Goal: Task Accomplishment & Management: Manage account settings

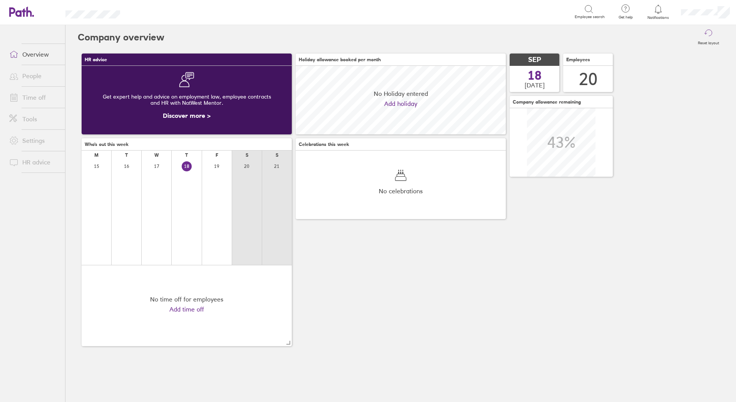
scroll to position [68, 210]
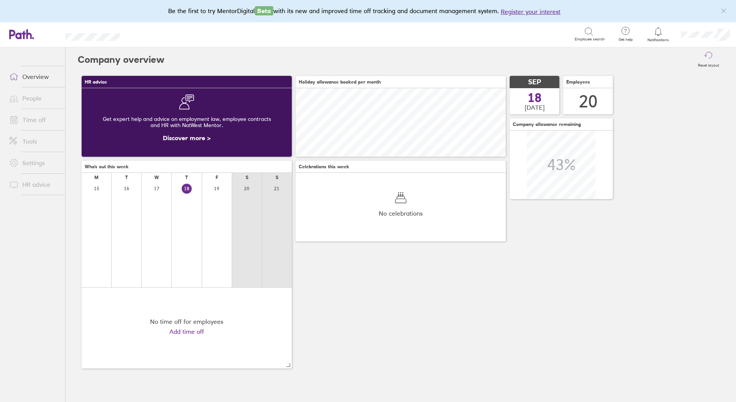
click at [32, 93] on link "People" at bounding box center [34, 97] width 62 height 15
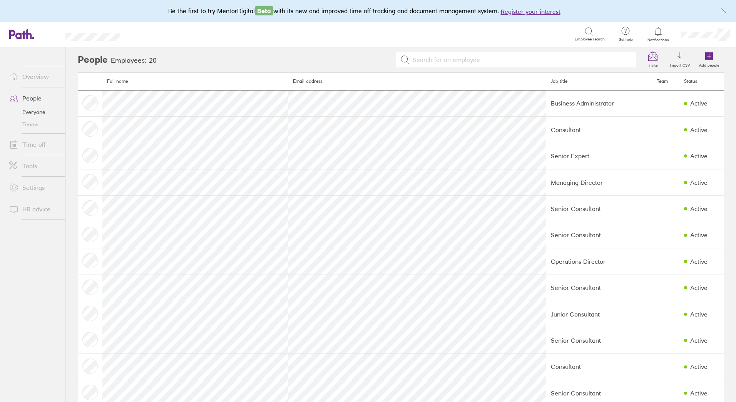
click at [40, 142] on link "Time off" at bounding box center [34, 144] width 62 height 15
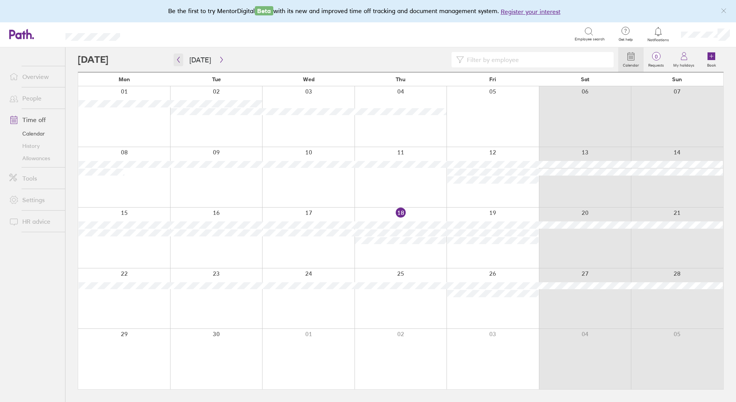
click at [181, 60] on button "button" at bounding box center [179, 59] width 10 height 13
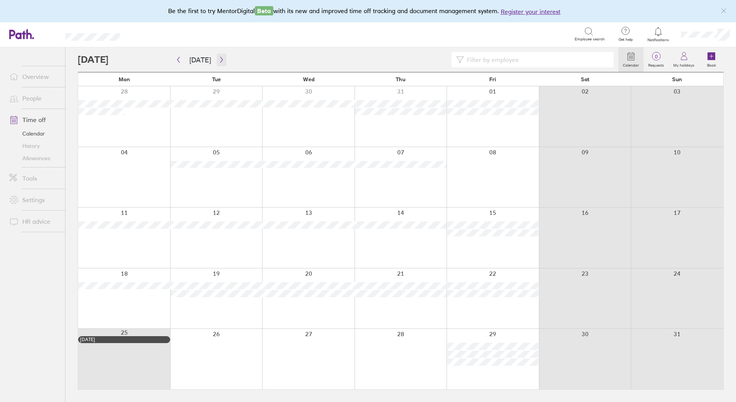
click at [219, 62] on icon "button" at bounding box center [222, 60] width 6 height 6
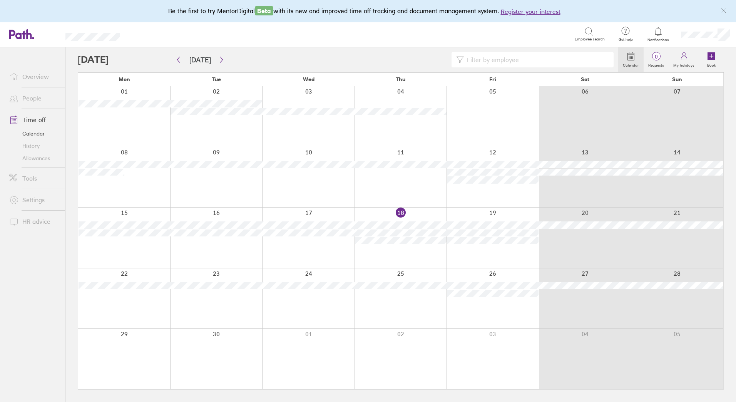
click at [35, 158] on link "Allowances" at bounding box center [34, 158] width 62 height 12
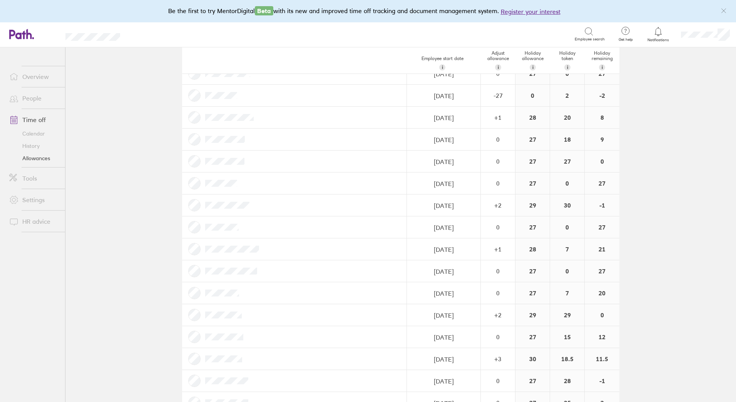
scroll to position [164, 0]
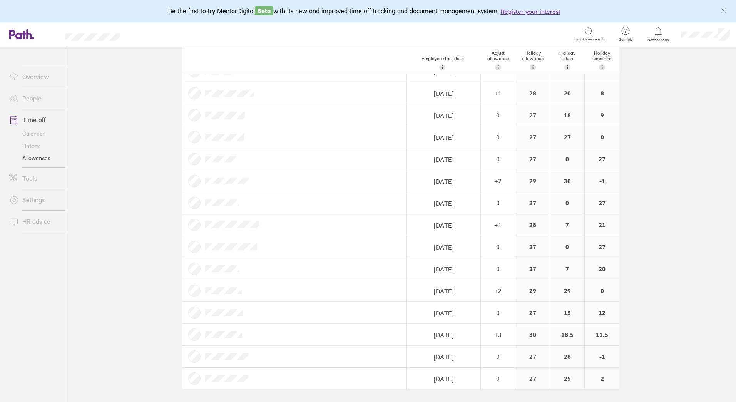
click at [532, 358] on div "27" at bounding box center [532, 356] width 34 height 22
click at [531, 357] on div "27" at bounding box center [532, 356] width 34 height 22
click at [535, 354] on div "27" at bounding box center [532, 356] width 34 height 22
click at [530, 357] on div "27" at bounding box center [532, 356] width 34 height 22
click at [499, 358] on div "0" at bounding box center [497, 356] width 33 height 7
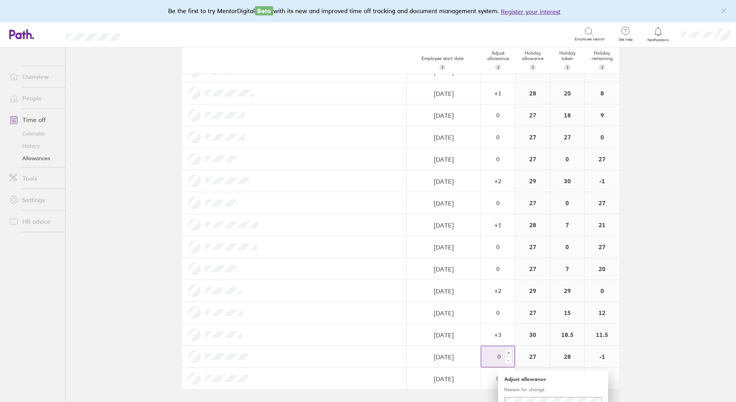
click at [505, 351] on div "+" at bounding box center [508, 352] width 6 height 6
click at [506, 352] on div "+" at bounding box center [508, 352] width 6 height 6
click at [670, 341] on main "Holiday allowances [DATE] - [DATE] Last year Current year Next year Employee st…" at bounding box center [400, 224] width 670 height 354
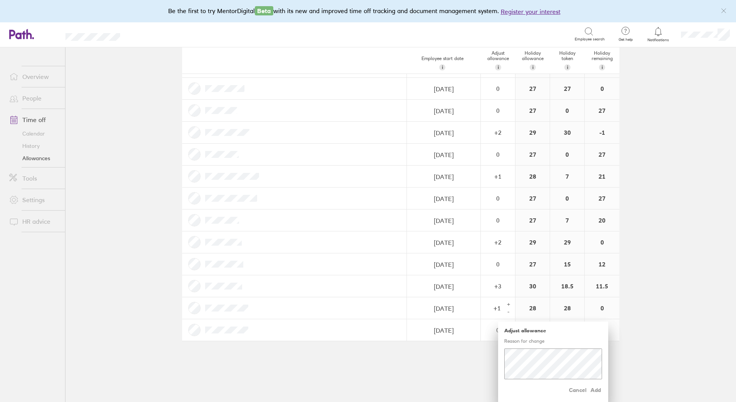
scroll to position [213, 0]
click at [569, 391] on span "Cancel" at bounding box center [578, 389] width 18 height 12
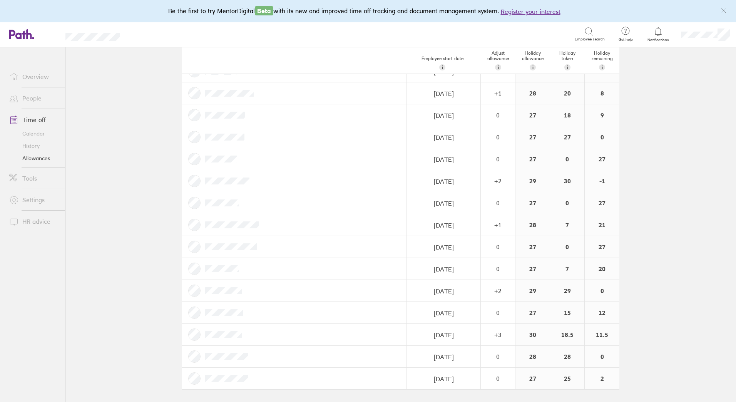
scroll to position [164, 0]
click at [491, 359] on div "0" at bounding box center [497, 356] width 33 height 7
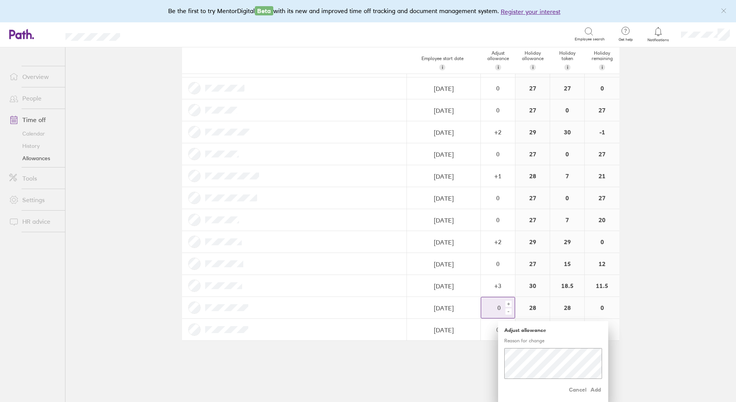
click at [506, 304] on div "+" at bounding box center [508, 303] width 6 height 6
click at [656, 270] on main "Holiday allowances [DATE] - [DATE] Last year Current year Next year Employee st…" at bounding box center [400, 224] width 670 height 354
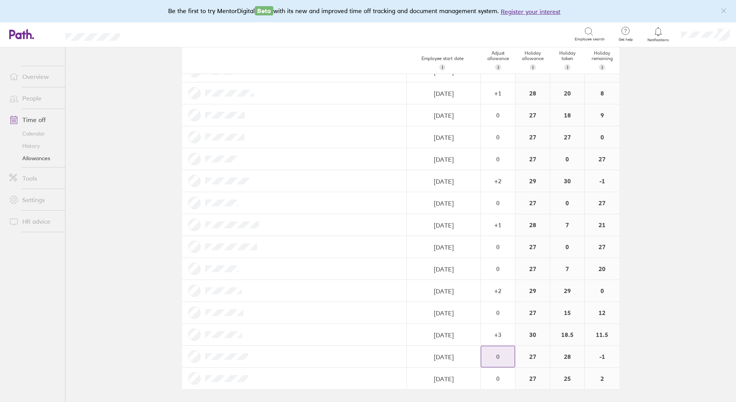
click at [494, 356] on div "0" at bounding box center [497, 356] width 33 height 7
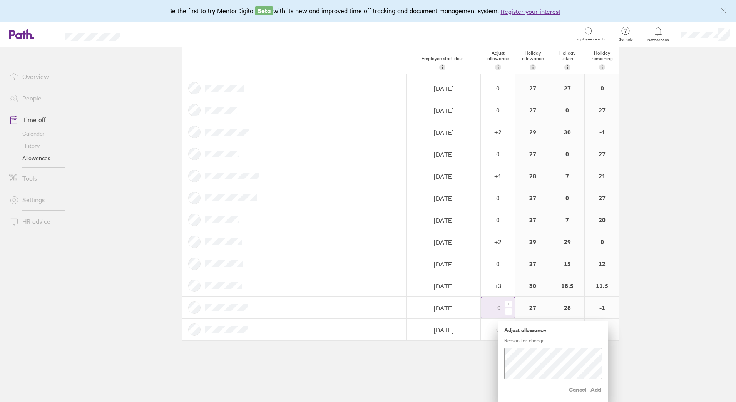
click at [506, 305] on div "+" at bounding box center [508, 303] width 6 height 6
click at [594, 389] on span "Add" at bounding box center [595, 389] width 12 height 12
click at [589, 388] on span "Add" at bounding box center [595, 389] width 12 height 12
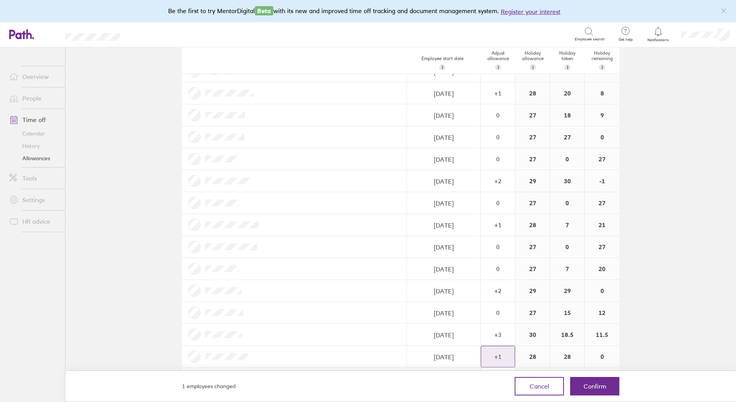
scroll to position [164, 0]
click at [652, 312] on main "Holiday allowances [DATE] - [DATE] Last year Current year Next year Employee st…" at bounding box center [400, 224] width 670 height 354
click at [596, 385] on span "Confirm" at bounding box center [594, 385] width 23 height 7
click at [595, 384] on span "Confirm" at bounding box center [594, 385] width 23 height 7
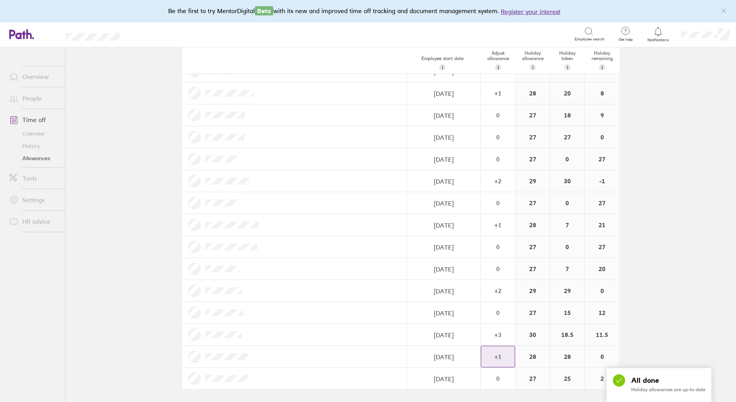
click at [689, 226] on main "Holiday allowances [DATE] - [DATE] Last year Current year Next year Employee st…" at bounding box center [400, 224] width 670 height 354
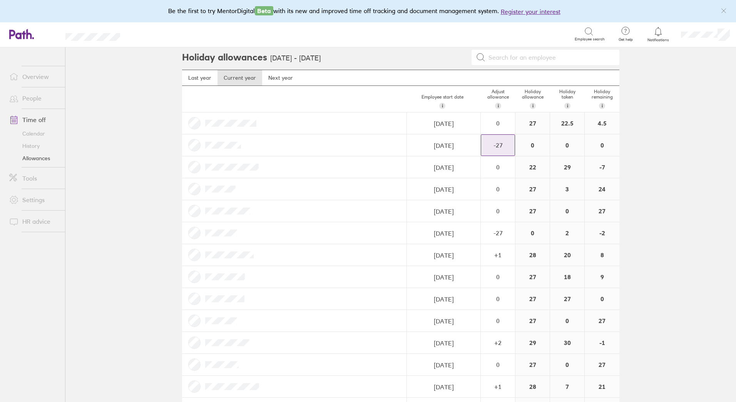
scroll to position [0, 0]
click at [35, 178] on link "Tools" at bounding box center [34, 177] width 62 height 15
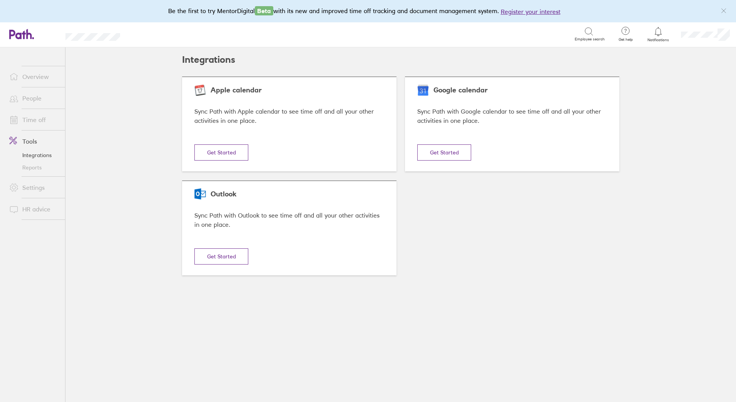
click at [35, 189] on link "Settings" at bounding box center [34, 187] width 62 height 15
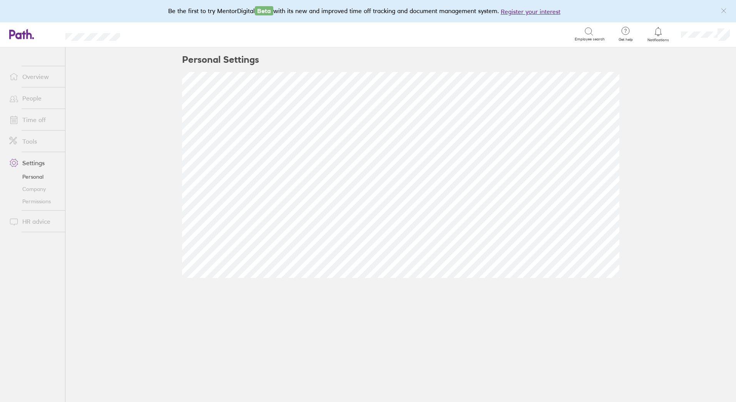
click at [39, 222] on link "HR advice" at bounding box center [34, 221] width 62 height 15
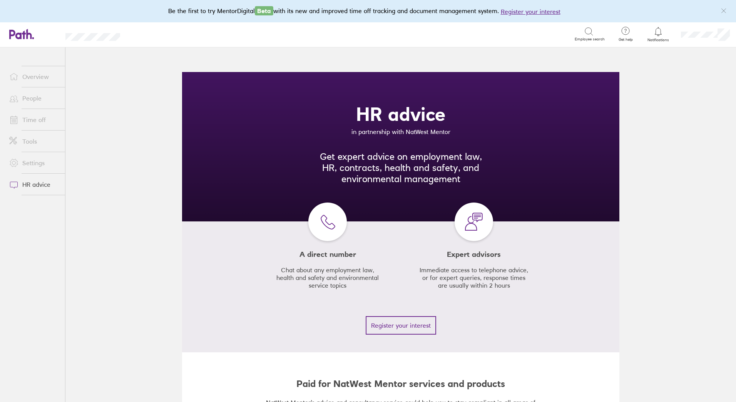
click at [36, 120] on link "Time off" at bounding box center [34, 119] width 62 height 15
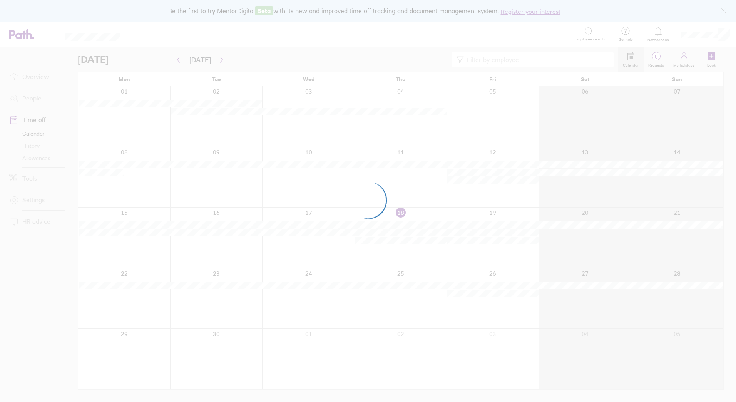
click at [31, 96] on div at bounding box center [368, 201] width 736 height 402
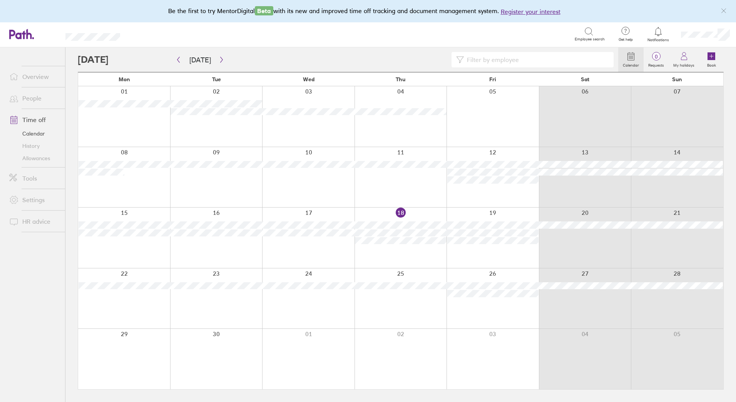
click at [32, 95] on link "People" at bounding box center [34, 97] width 62 height 15
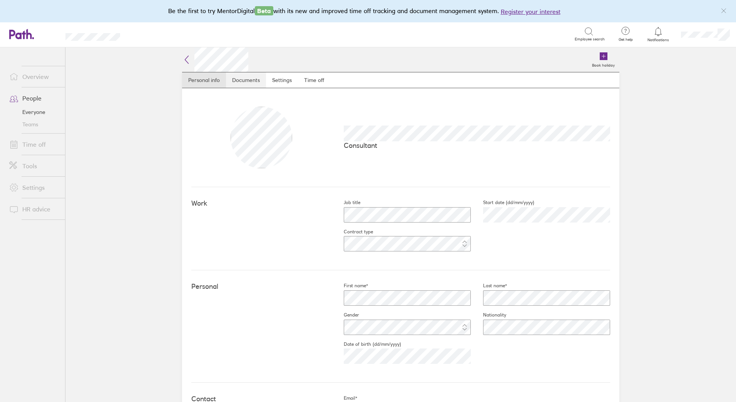
click at [235, 80] on link "Documents" at bounding box center [246, 79] width 40 height 15
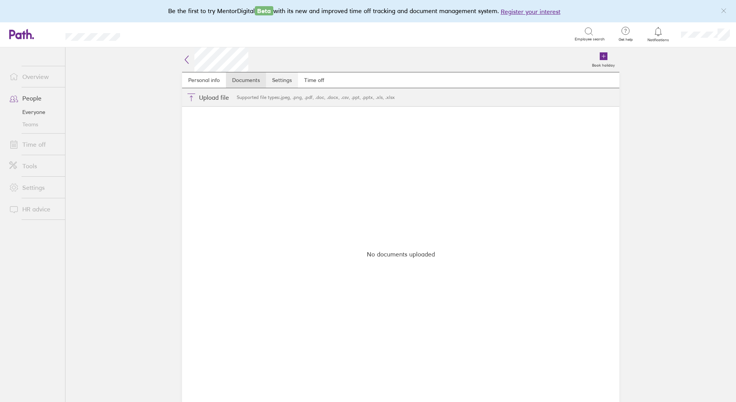
click at [282, 77] on link "Settings" at bounding box center [282, 79] width 32 height 15
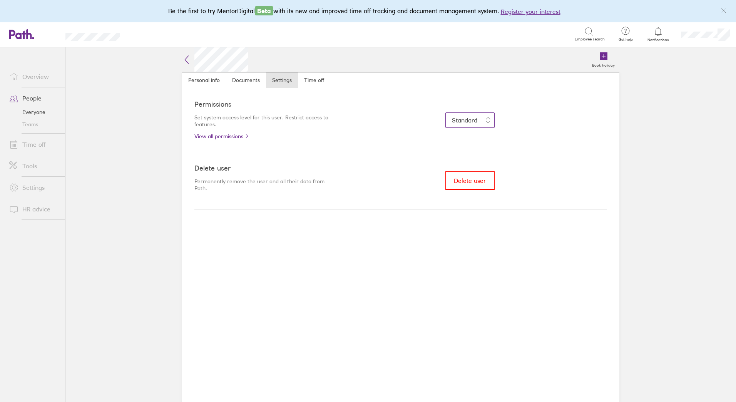
click at [489, 121] on button "Standard" at bounding box center [469, 119] width 49 height 15
click at [589, 120] on div "Standard Admin Approve time off and view everyone's information. Standard Reque…" at bounding box center [469, 119] width 274 height 15
click at [311, 262] on div "Permissions Set system access level for this user. Restrict access to features.…" at bounding box center [400, 245] width 437 height 314
click at [316, 80] on link "Time off" at bounding box center [314, 79] width 32 height 15
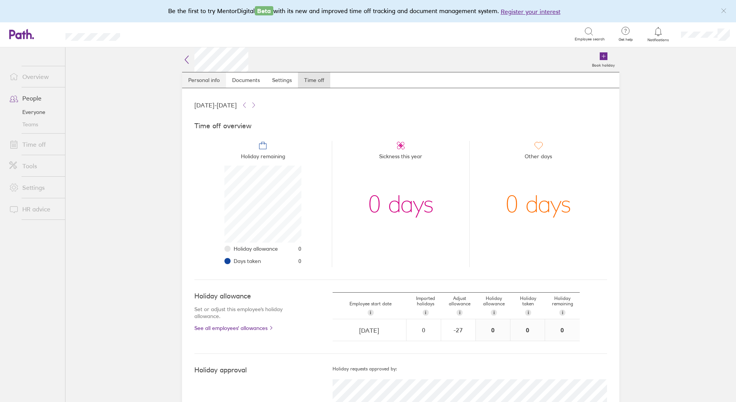
click at [202, 80] on link "Personal info" at bounding box center [204, 79] width 44 height 15
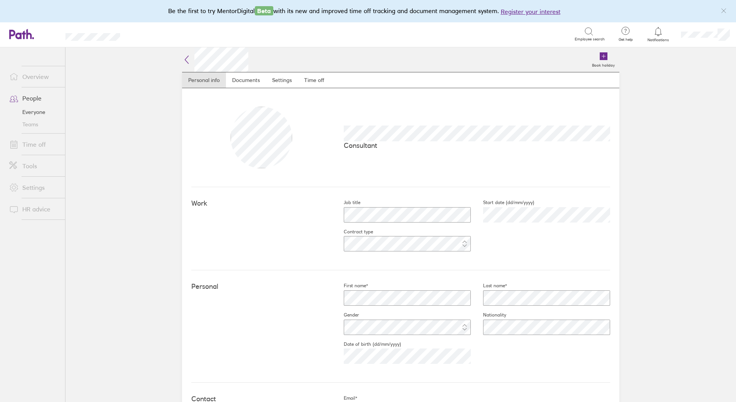
click at [37, 143] on link "Time off" at bounding box center [34, 144] width 62 height 15
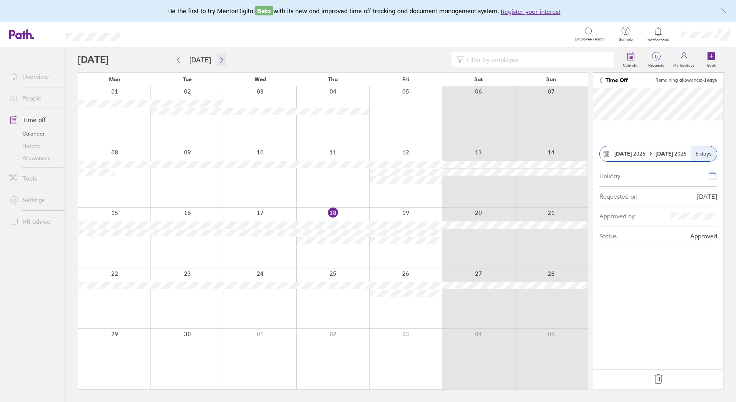
click at [220, 62] on icon "button" at bounding box center [222, 60] width 6 height 6
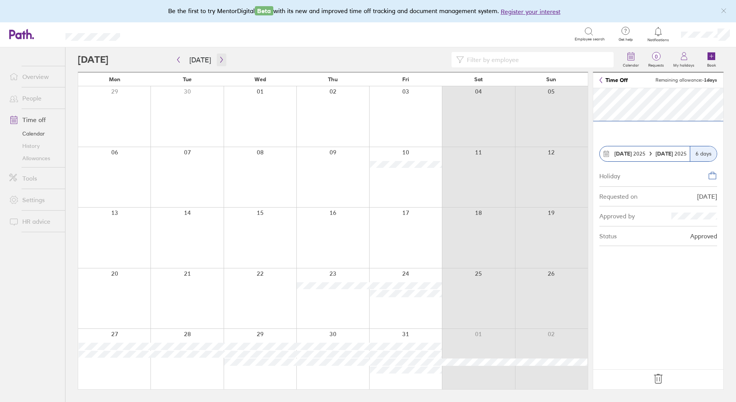
click at [219, 61] on icon "button" at bounding box center [222, 60] width 6 height 6
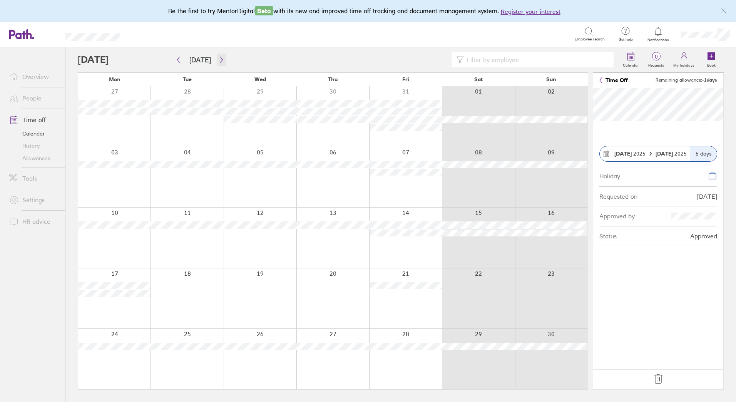
click at [219, 60] on icon "button" at bounding box center [222, 60] width 6 height 6
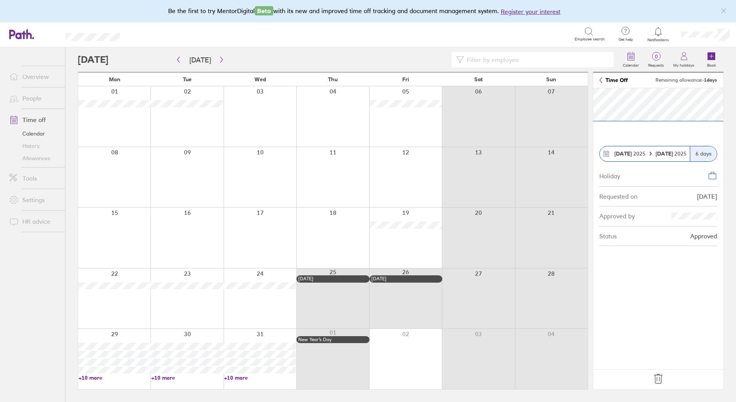
click at [40, 77] on link "Overview" at bounding box center [34, 76] width 62 height 15
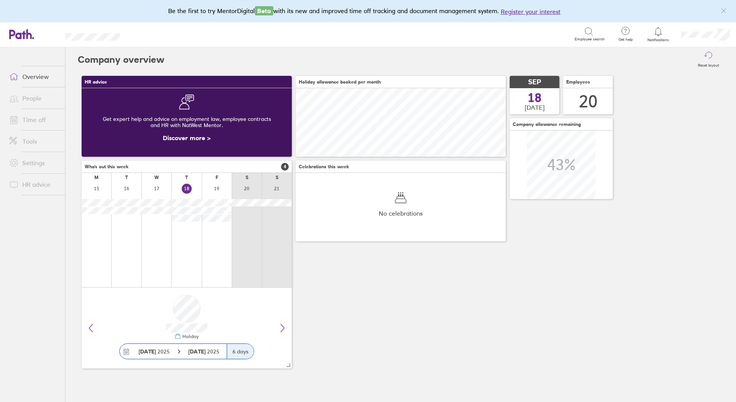
scroll to position [68, 210]
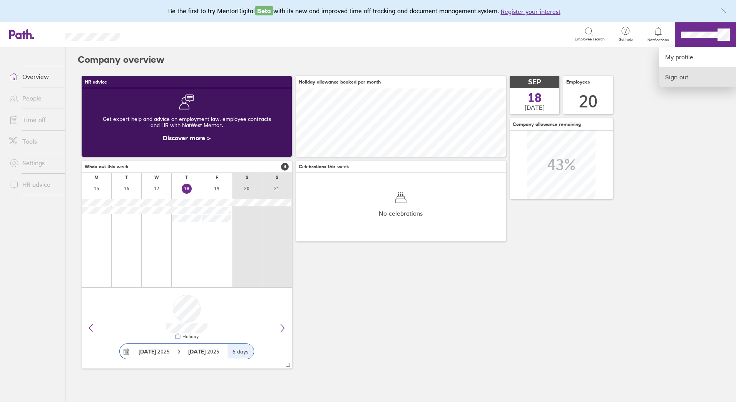
click at [690, 74] on link "Sign out" at bounding box center [697, 76] width 77 height 19
